Goal: Task Accomplishment & Management: Complete application form

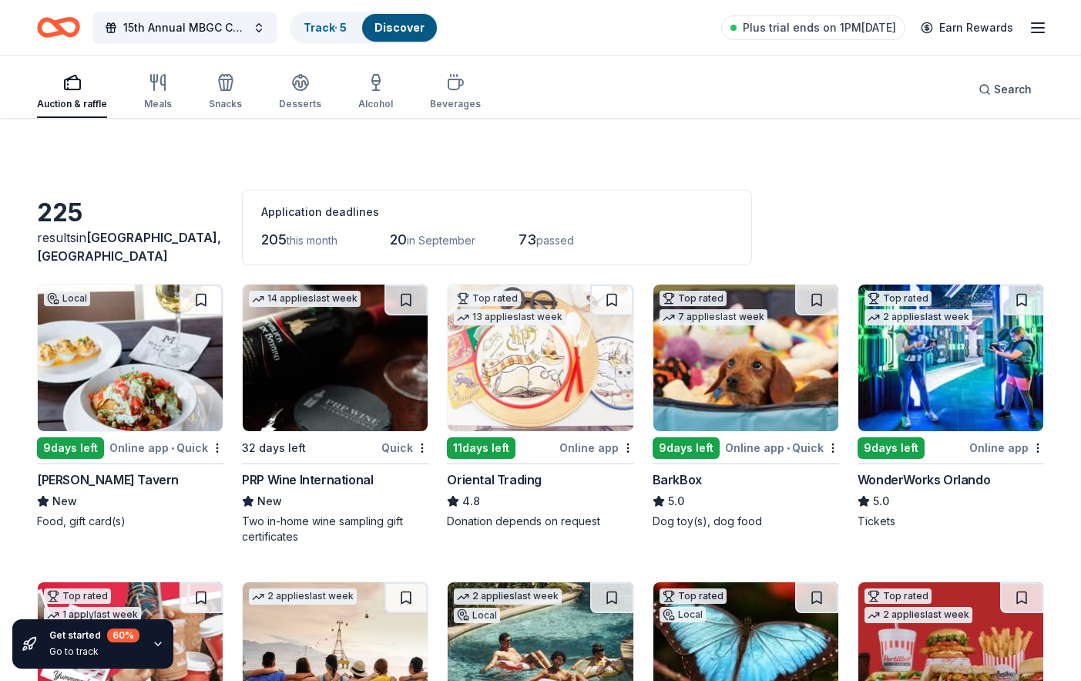
scroll to position [2700, 0]
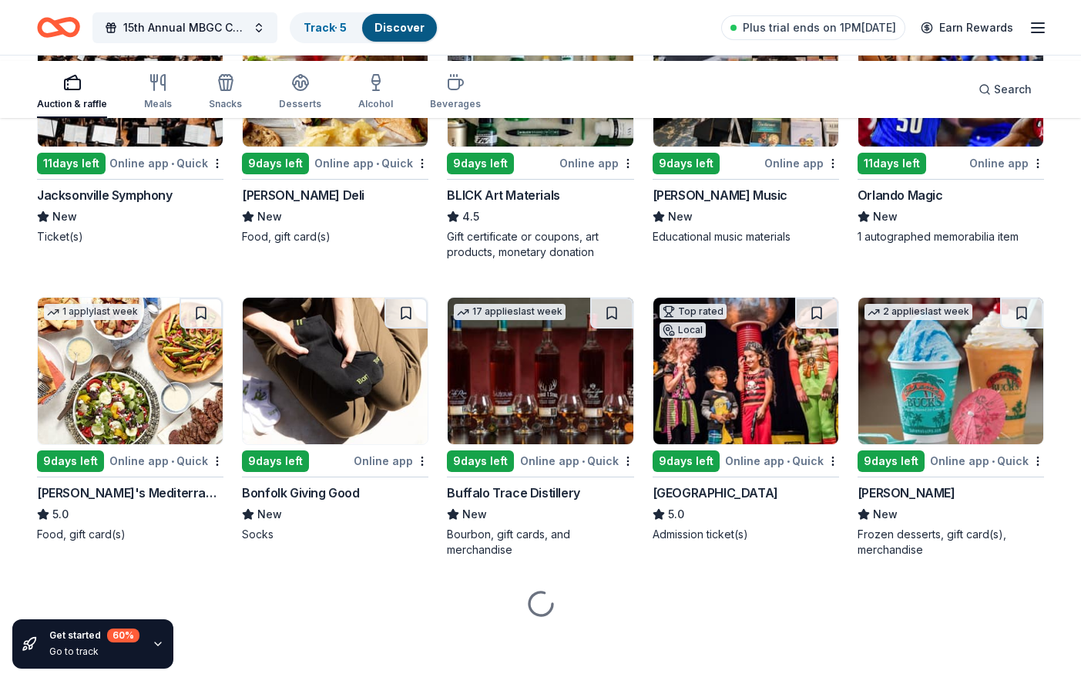
click at [425, 34] on link "Discover" at bounding box center [400, 27] width 50 height 13
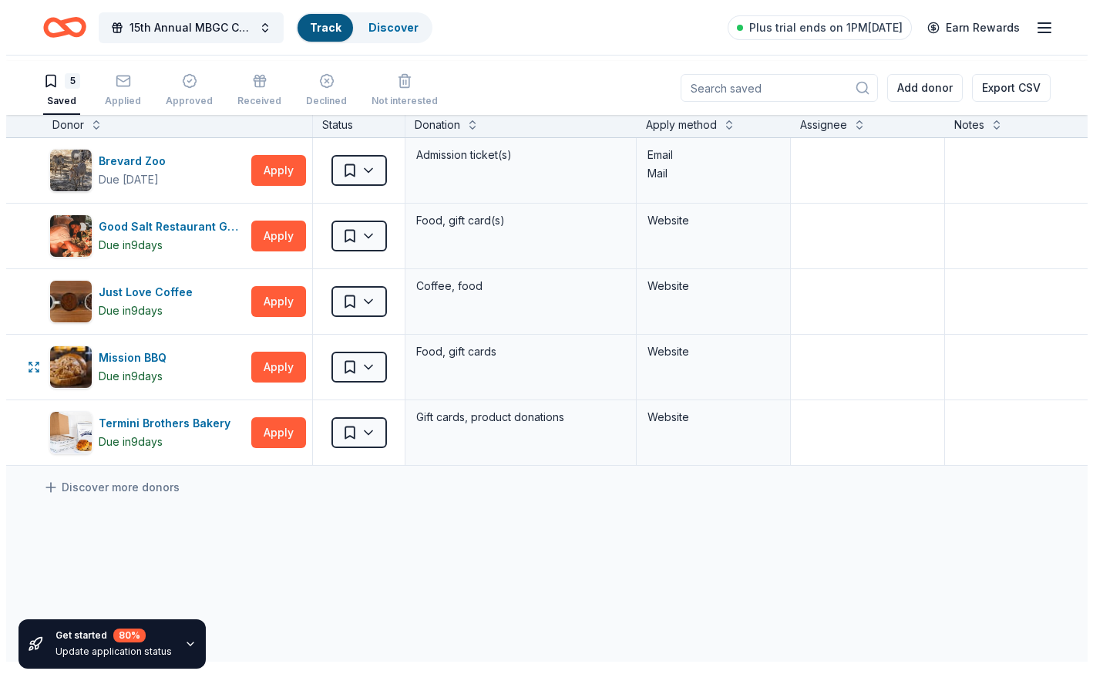
scroll to position [77, 0]
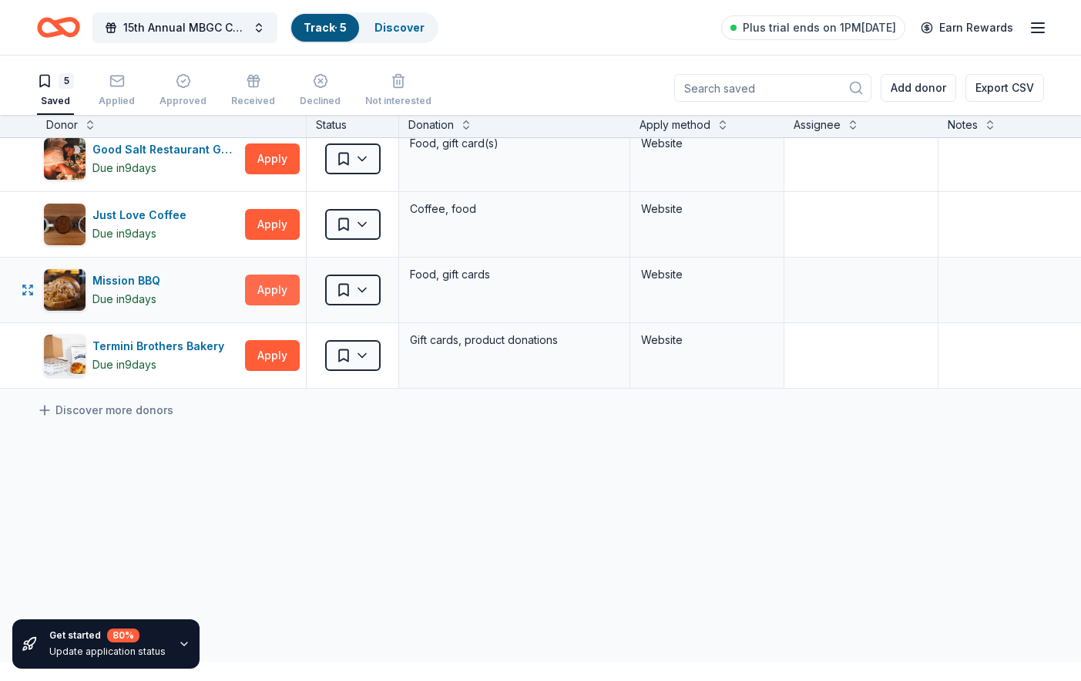
click at [272, 305] on button "Apply" at bounding box center [272, 289] width 55 height 31
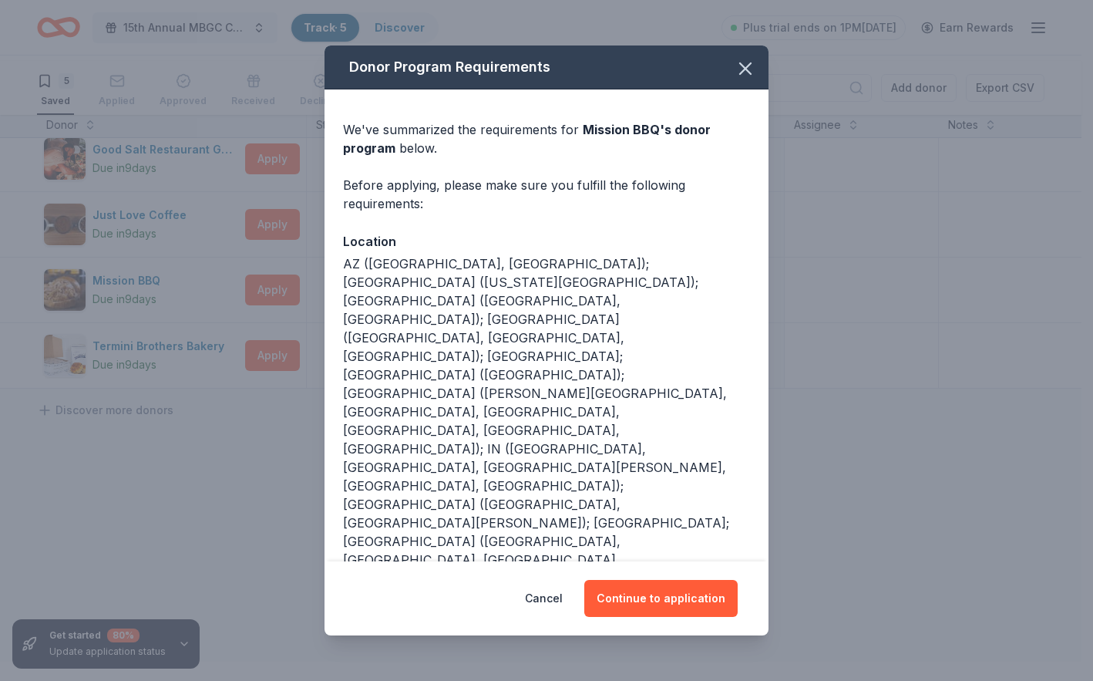
scroll to position [247, 0]
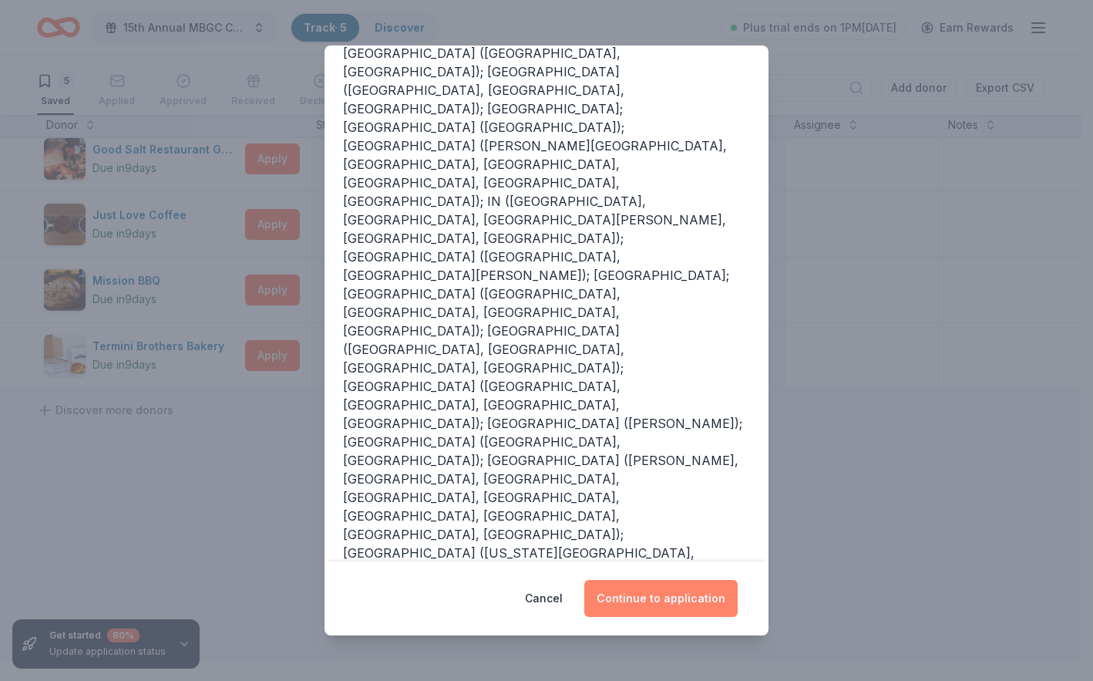
click at [712, 587] on button "Continue to application" at bounding box center [660, 598] width 153 height 37
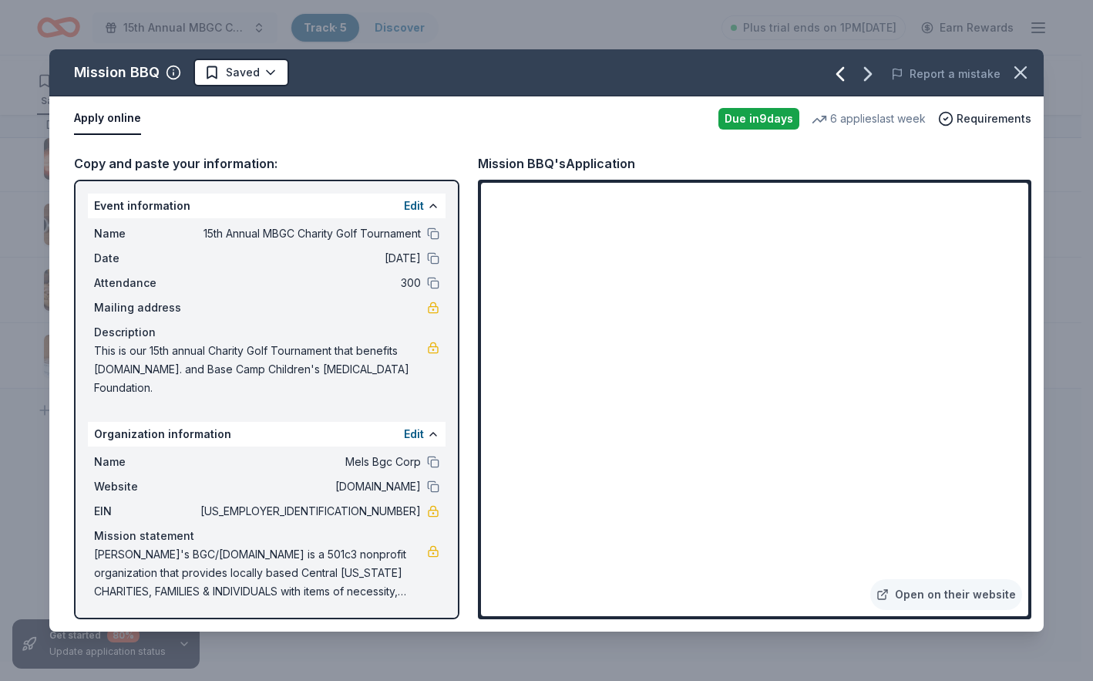
click at [828, 86] on icon "button" at bounding box center [840, 74] width 25 height 25
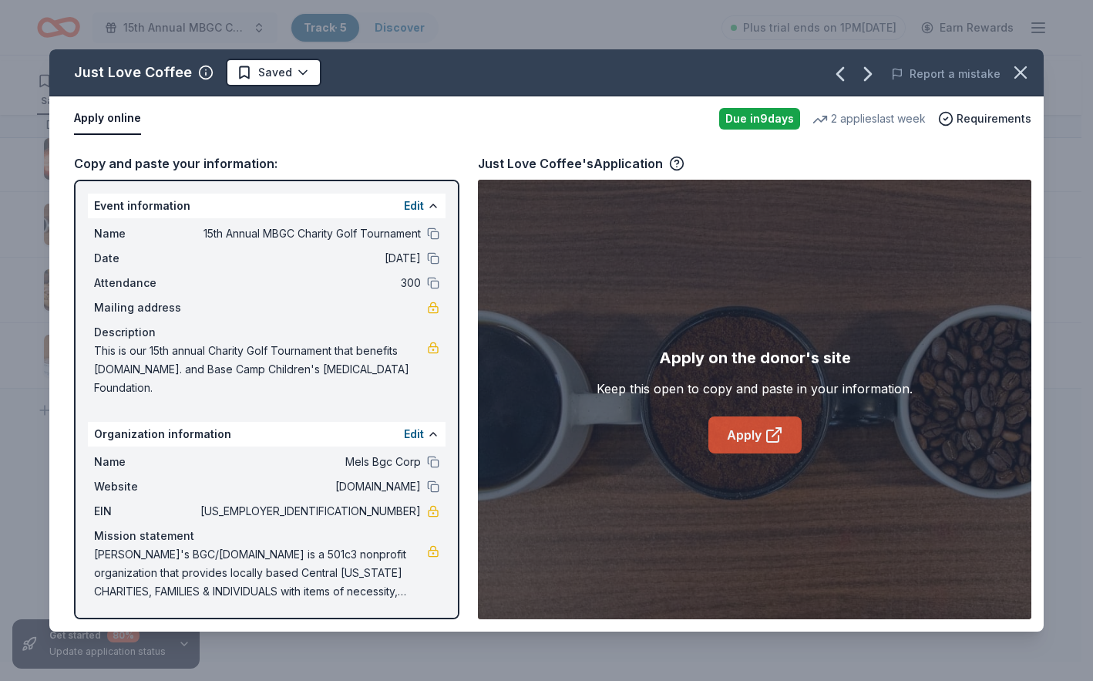
click at [761, 453] on link "Apply" at bounding box center [754, 434] width 93 height 37
click at [1015, 78] on icon "button" at bounding box center [1020, 72] width 11 height 11
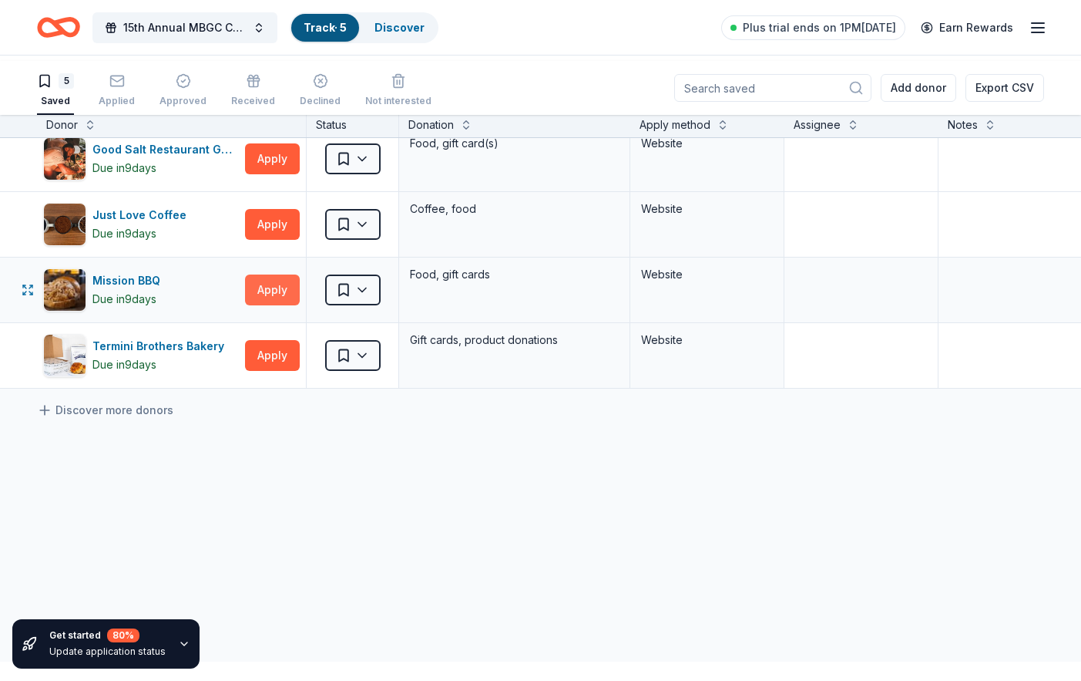
click at [268, 305] on button "Apply" at bounding box center [272, 289] width 55 height 31
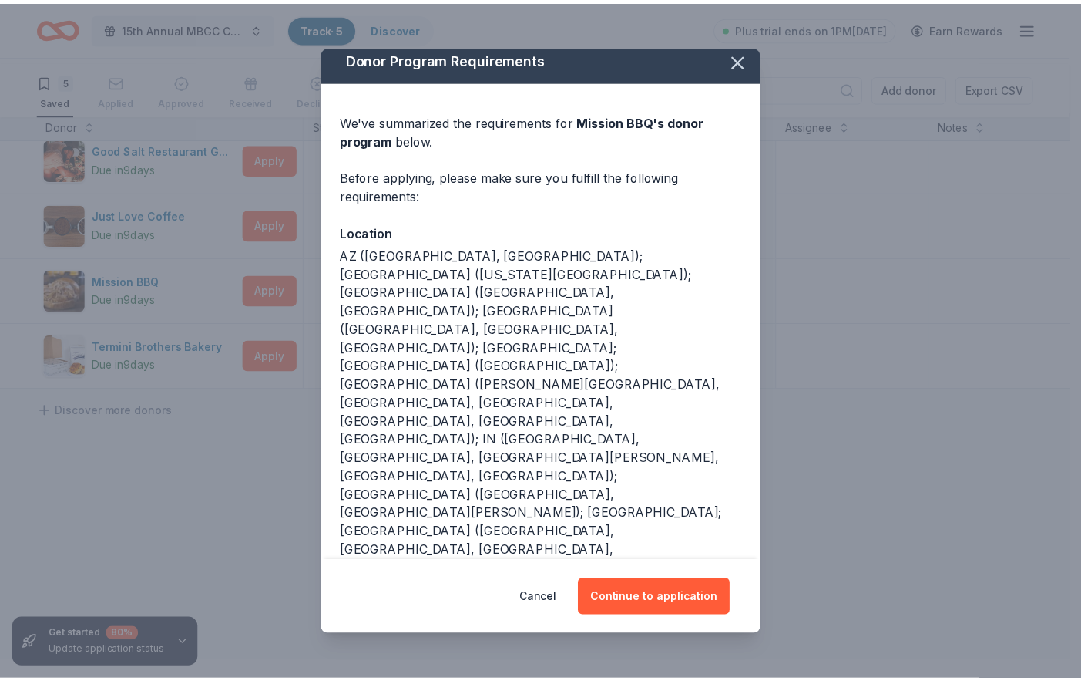
scroll to position [0, 0]
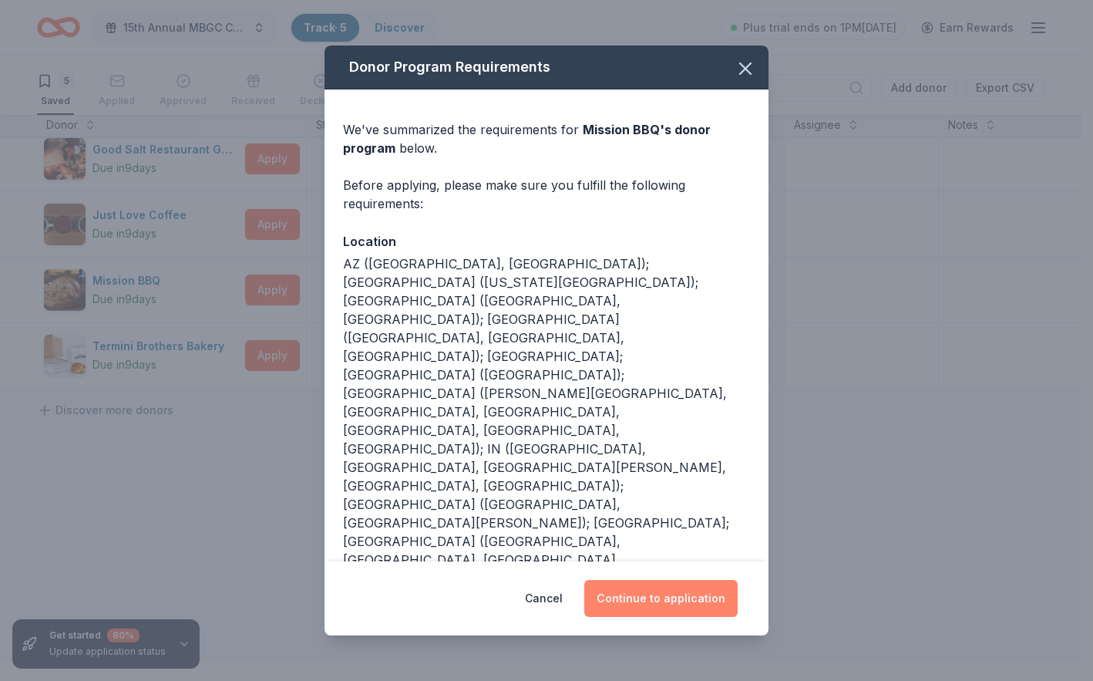
click at [694, 593] on button "Continue to application" at bounding box center [660, 598] width 153 height 37
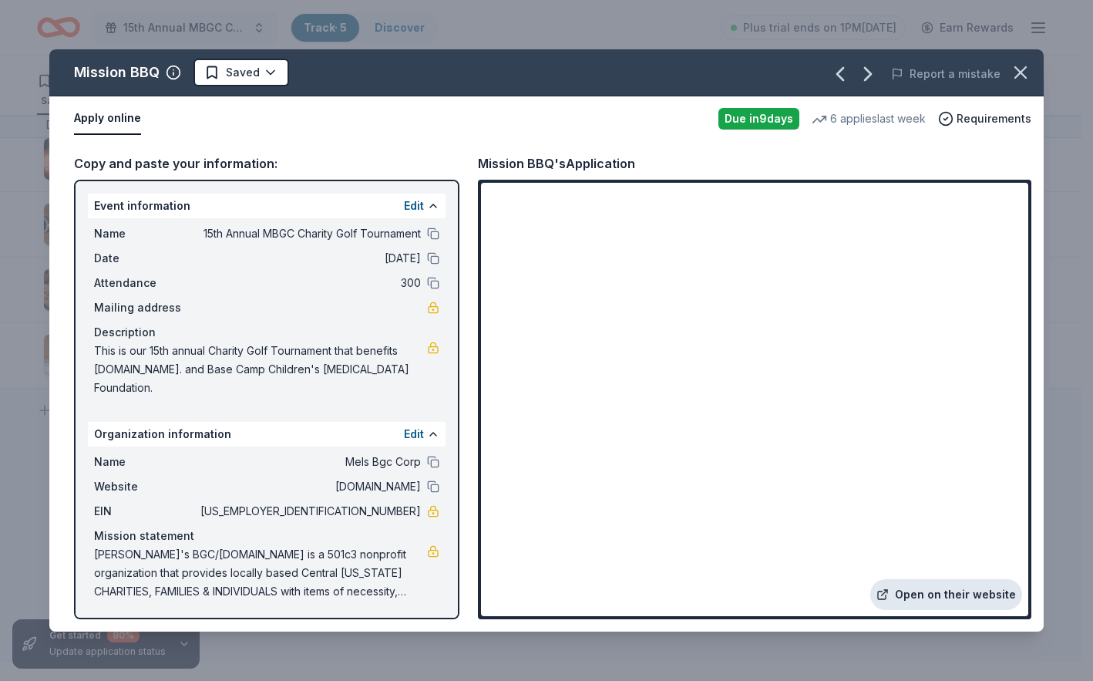
click at [893, 579] on link "Open on their website" at bounding box center [946, 594] width 152 height 31
click at [1010, 83] on icon "button" at bounding box center [1021, 73] width 22 height 22
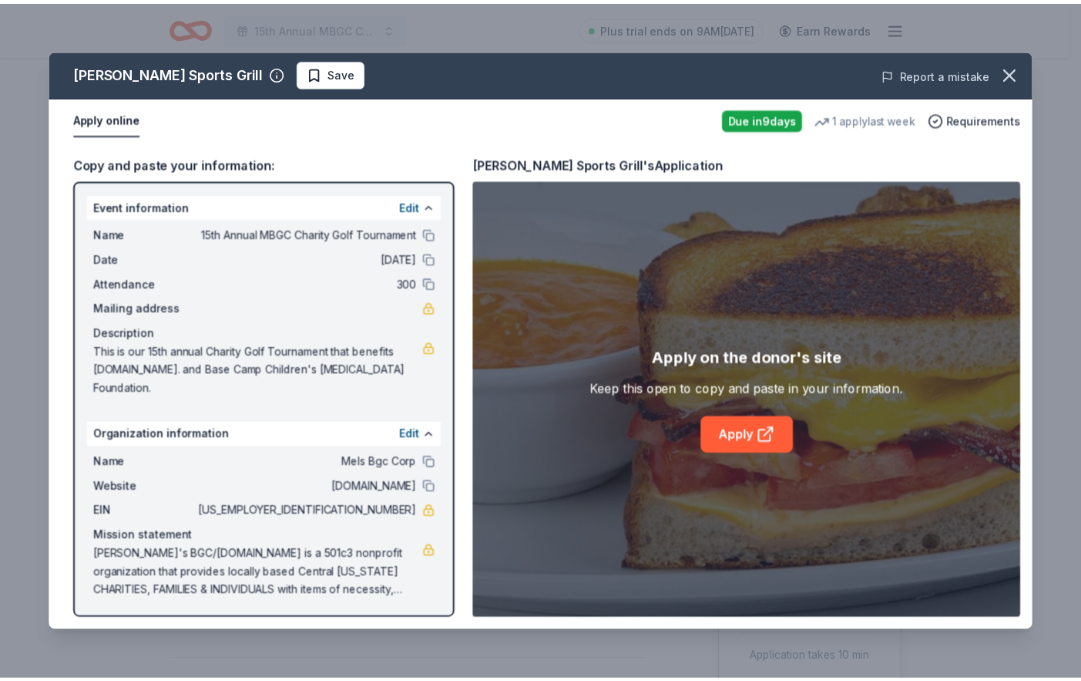
scroll to position [308, 0]
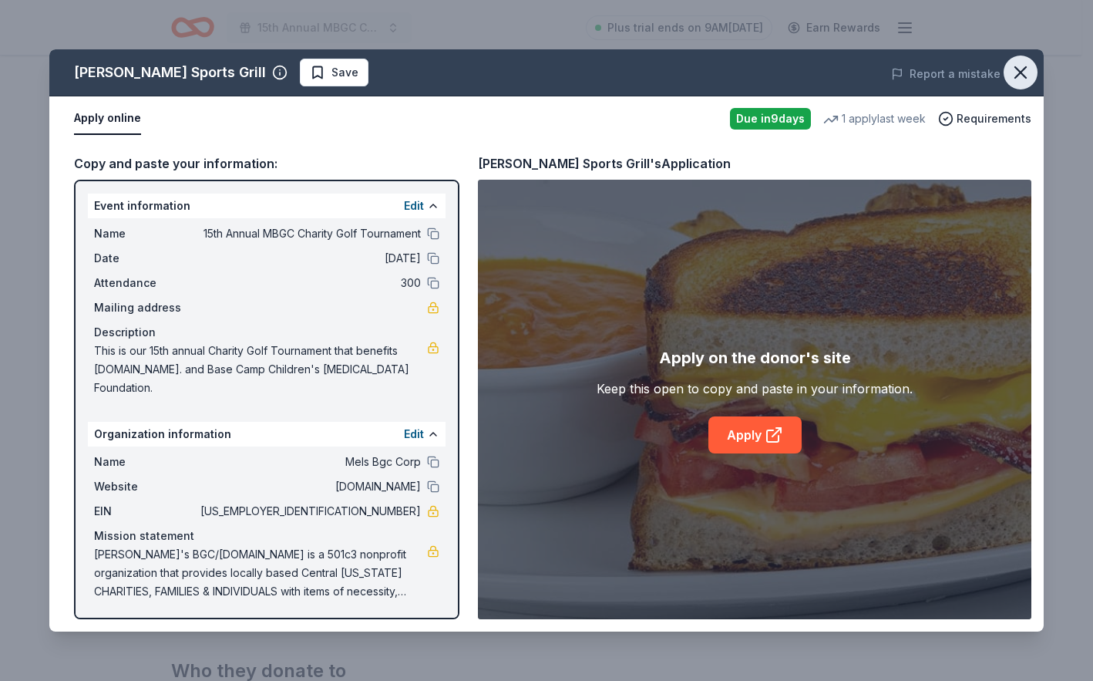
click at [1010, 83] on icon "button" at bounding box center [1021, 73] width 22 height 22
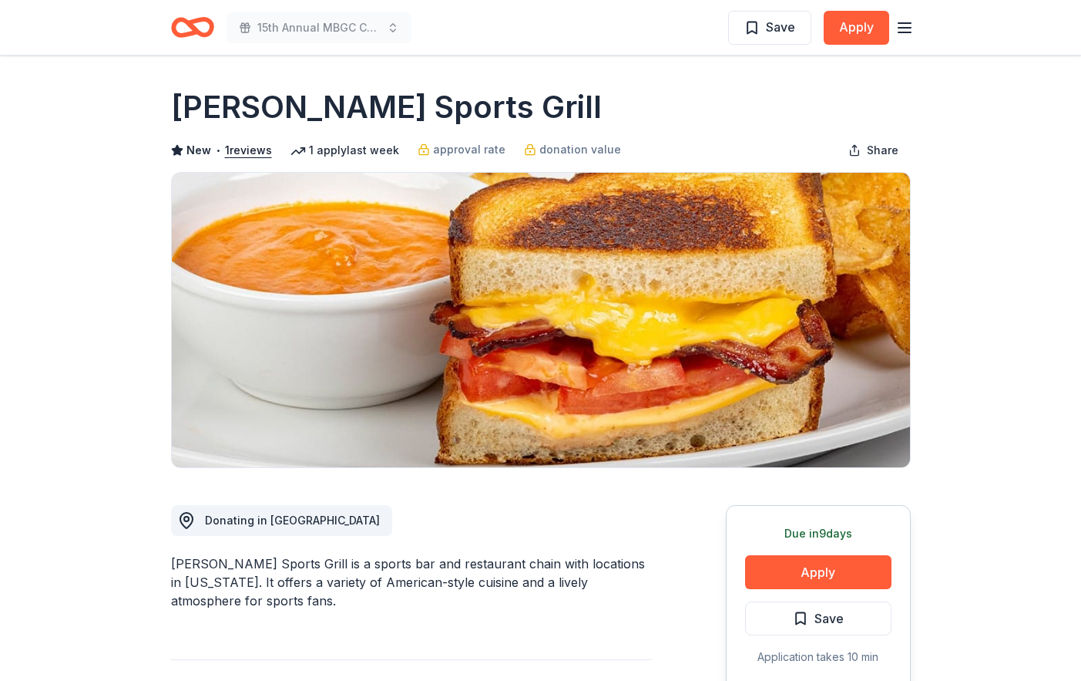
scroll to position [0, 0]
